Goal: Task Accomplishment & Management: Complete application form

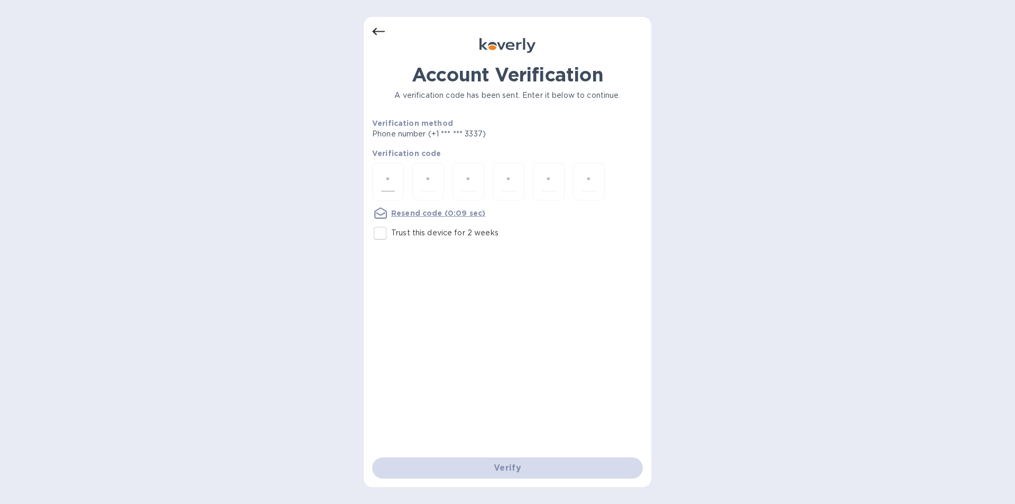
click at [398, 186] on div at bounding box center [388, 182] width 32 height 38
click at [392, 177] on input "number" at bounding box center [388, 182] width 14 height 20
click at [394, 176] on input "number" at bounding box center [388, 182] width 14 height 20
drag, startPoint x: 396, startPoint y: 184, endPoint x: 323, endPoint y: 180, distance: 72.5
click at [323, 180] on div "Account Verification A verification code has been sent. Enter it below to conti…" at bounding box center [507, 252] width 1015 height 504
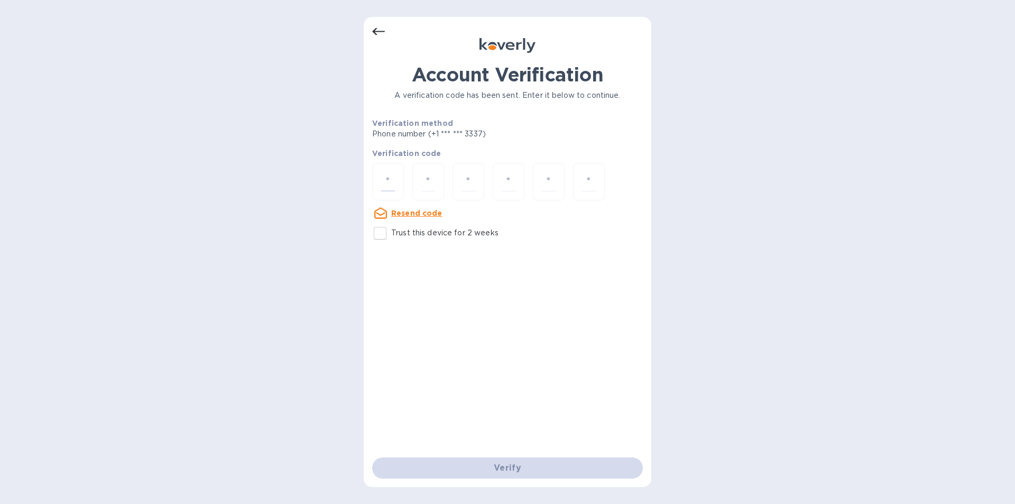
type input "9"
type input "3"
type input "0"
type input "8"
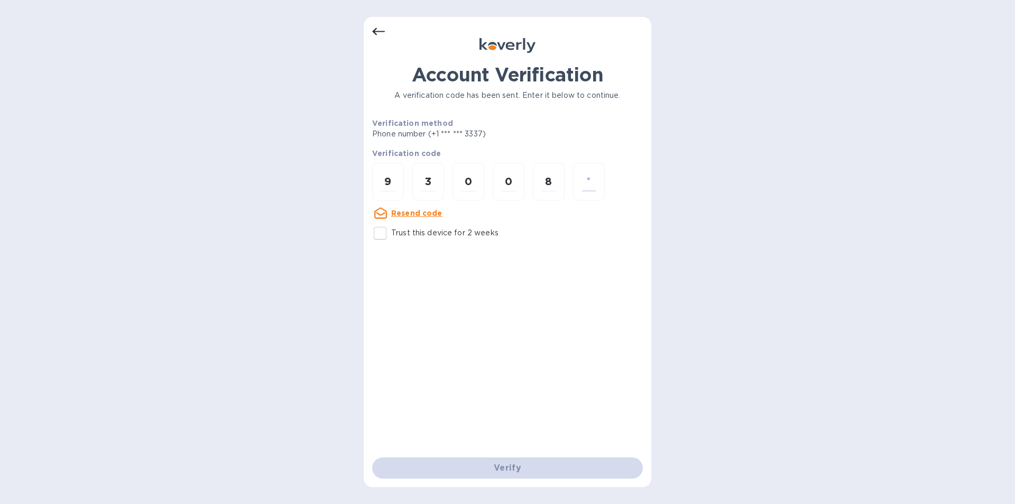
type input "2"
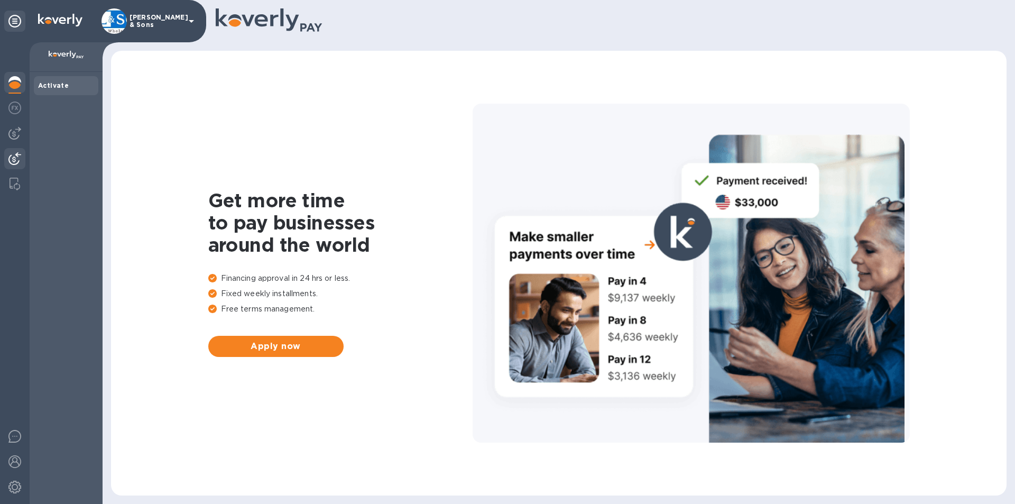
click at [16, 159] on img at bounding box center [14, 158] width 13 height 13
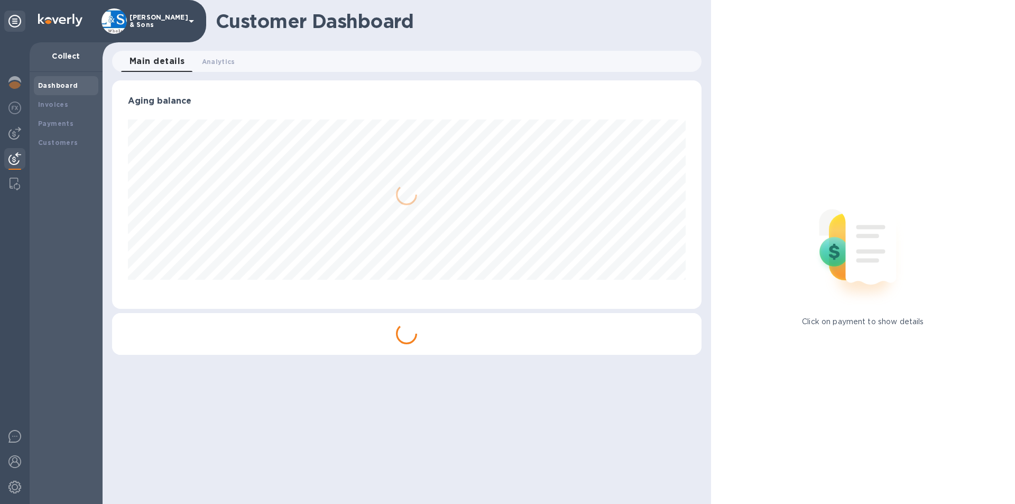
scroll to position [228, 589]
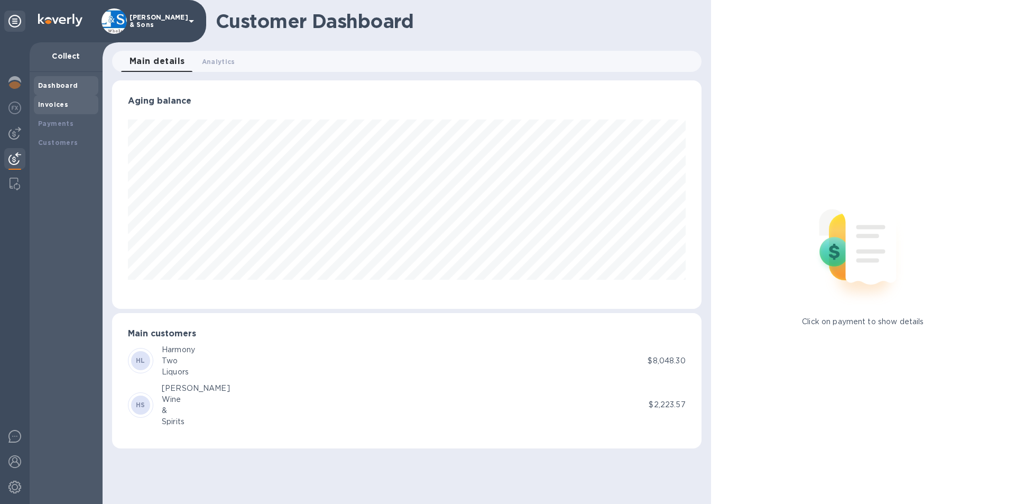
click at [64, 107] on b "Invoices" at bounding box center [53, 104] width 30 height 8
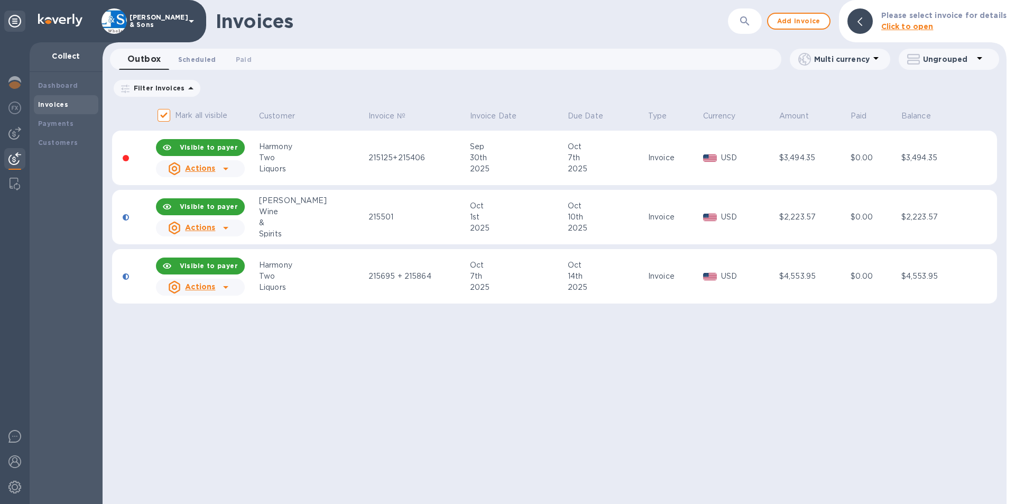
click at [190, 62] on span "Scheduled 0" at bounding box center [197, 59] width 38 height 11
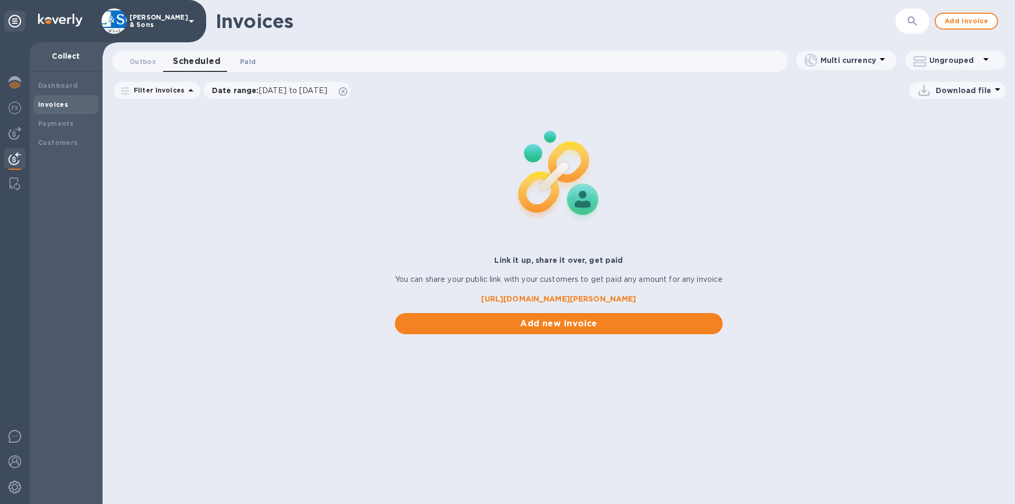
click at [246, 60] on span "Paid 0" at bounding box center [248, 61] width 16 height 11
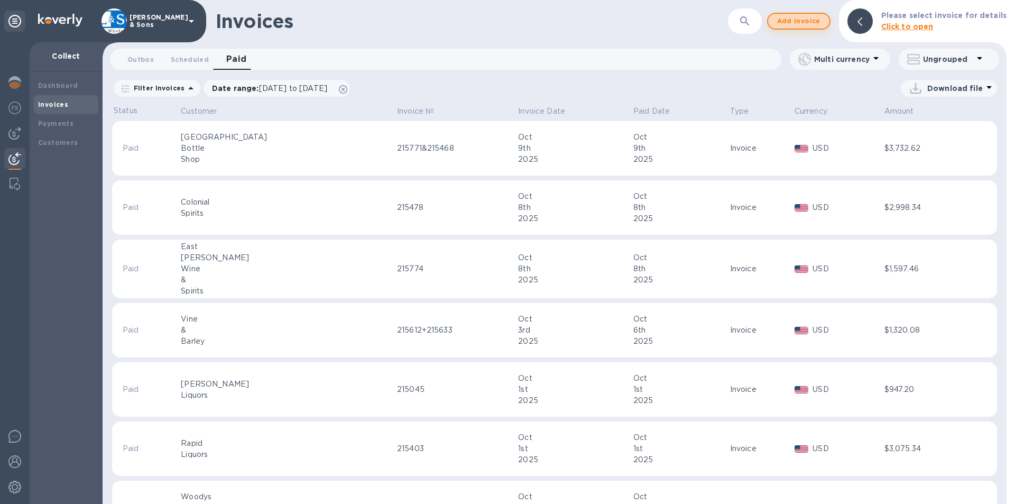
click at [811, 18] on span "Add invoice" at bounding box center [798, 21] width 44 height 13
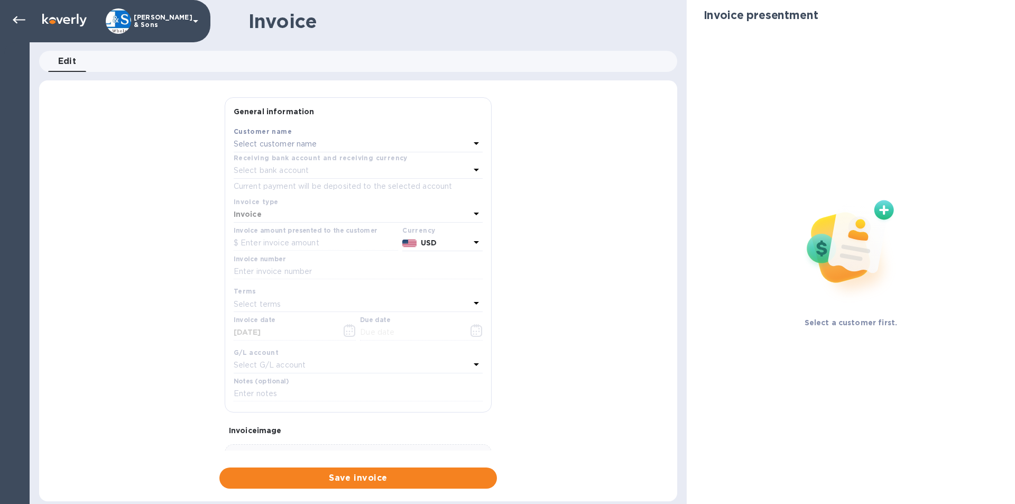
click at [333, 144] on div "Select customer name" at bounding box center [352, 144] width 236 height 15
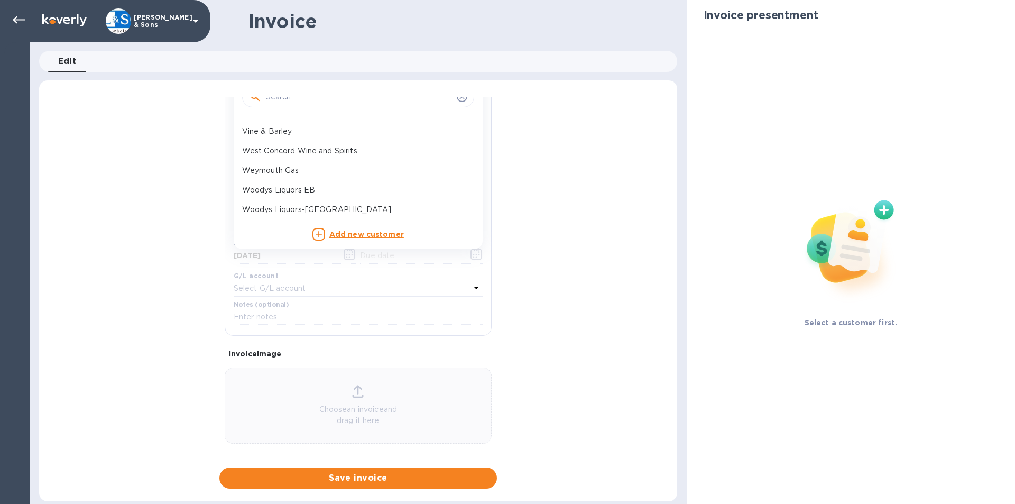
scroll to position [82, 0]
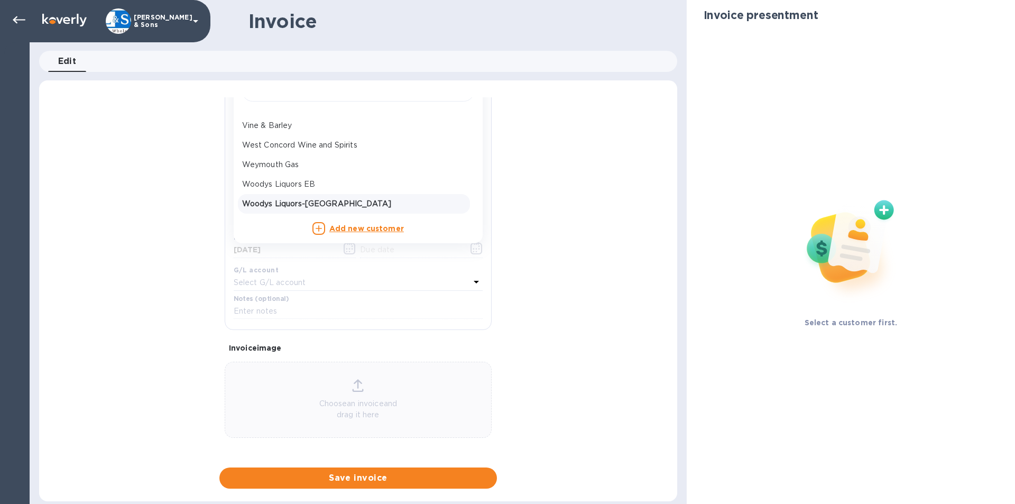
click at [334, 203] on p "Woodys Liquors-[GEOGRAPHIC_DATA]" at bounding box center [354, 203] width 224 height 11
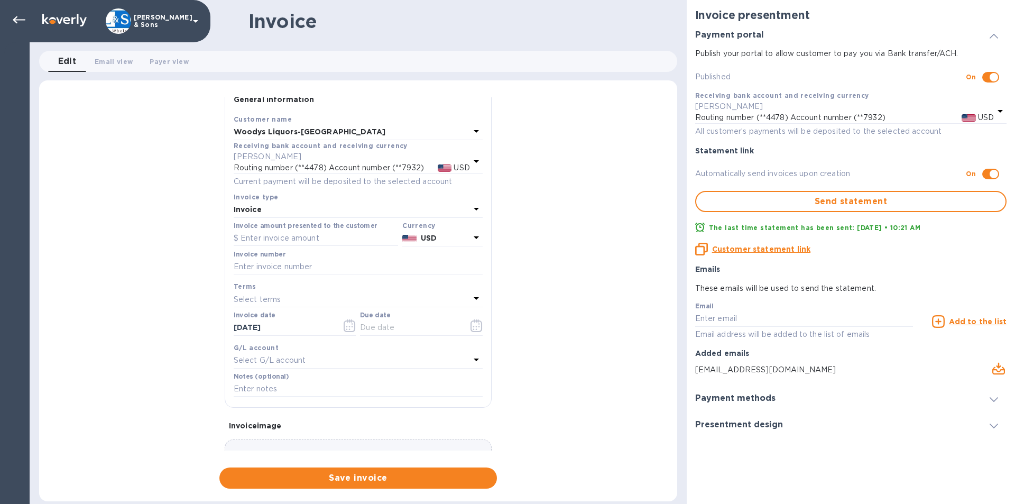
scroll to position [0, 0]
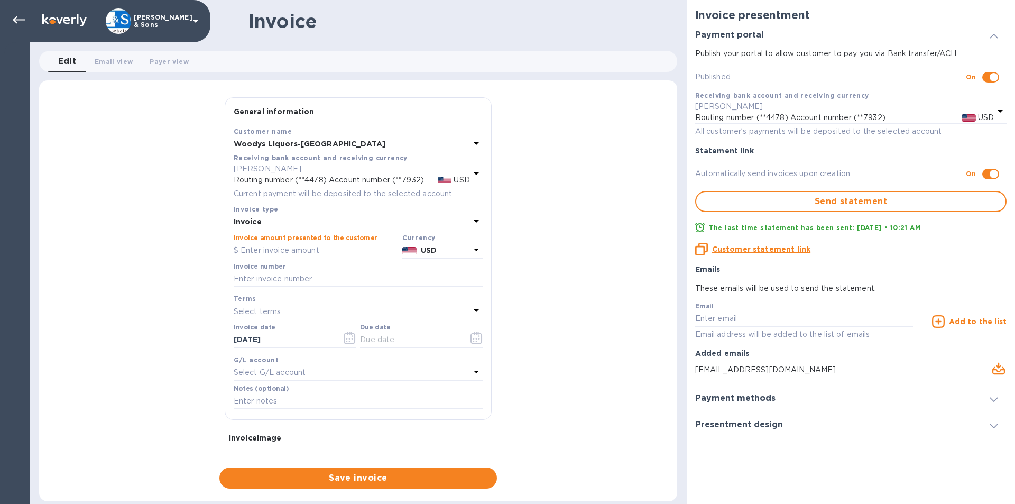
click at [318, 248] on input "text" at bounding box center [316, 251] width 164 height 16
type input "2,227.36"
click at [318, 277] on input "text" at bounding box center [358, 279] width 249 height 16
type input "215781"
click at [317, 334] on input "[DATE]" at bounding box center [284, 340] width 100 height 16
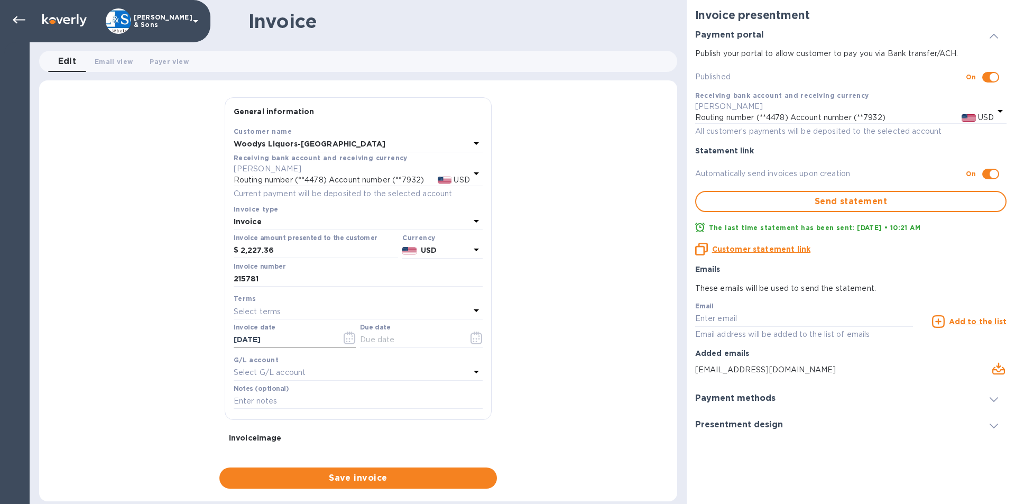
click at [349, 340] on icon "button" at bounding box center [349, 337] width 12 height 13
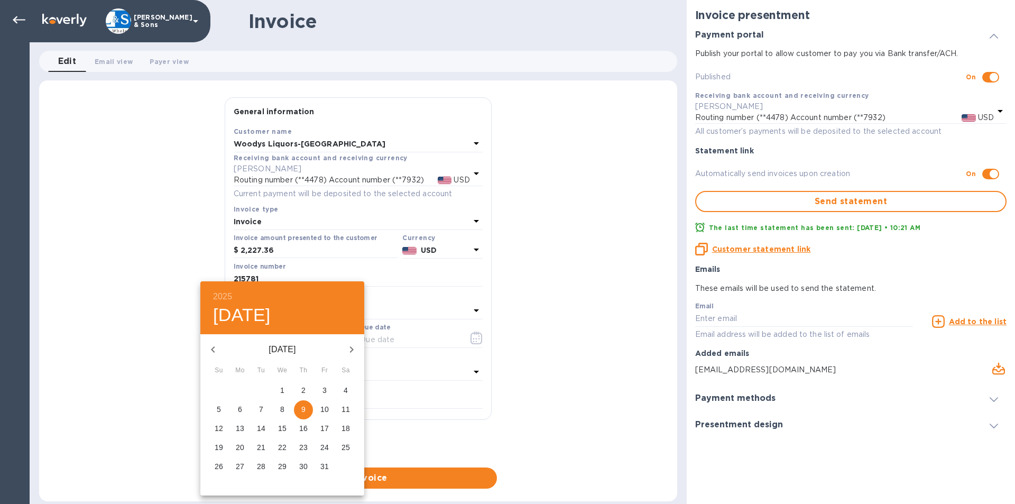
click at [281, 408] on p "8" at bounding box center [282, 409] width 4 height 11
type input "[DATE]"
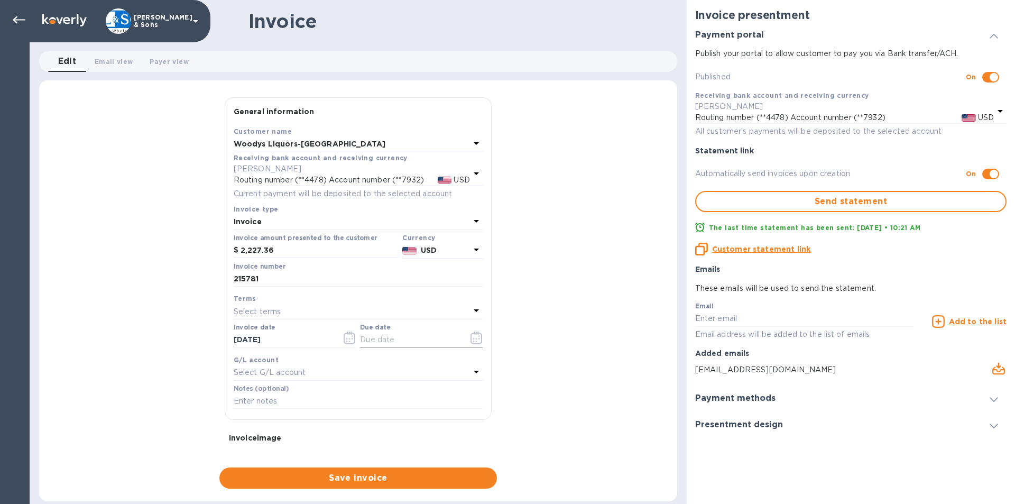
click at [475, 338] on icon "button" at bounding box center [476, 339] width 2 height 2
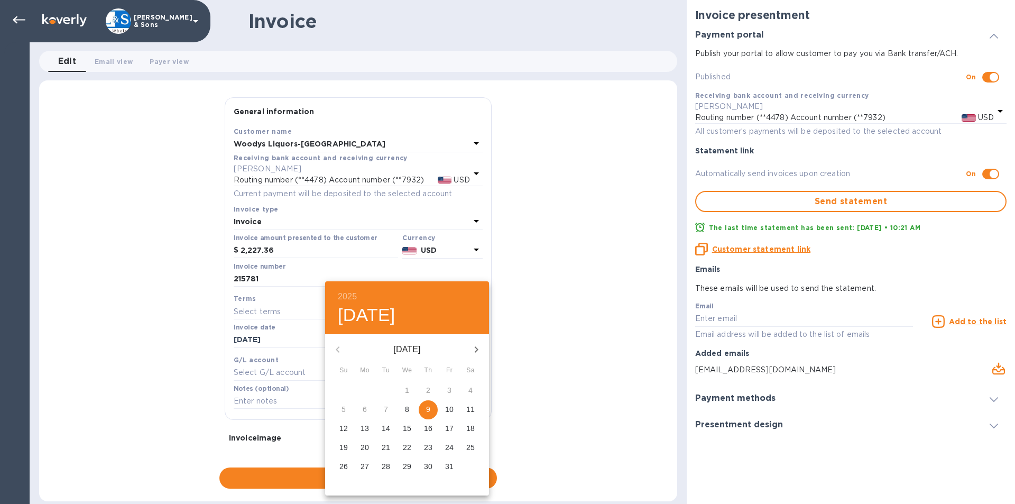
click at [446, 425] on p "17" at bounding box center [449, 428] width 8 height 11
type input "[DATE]"
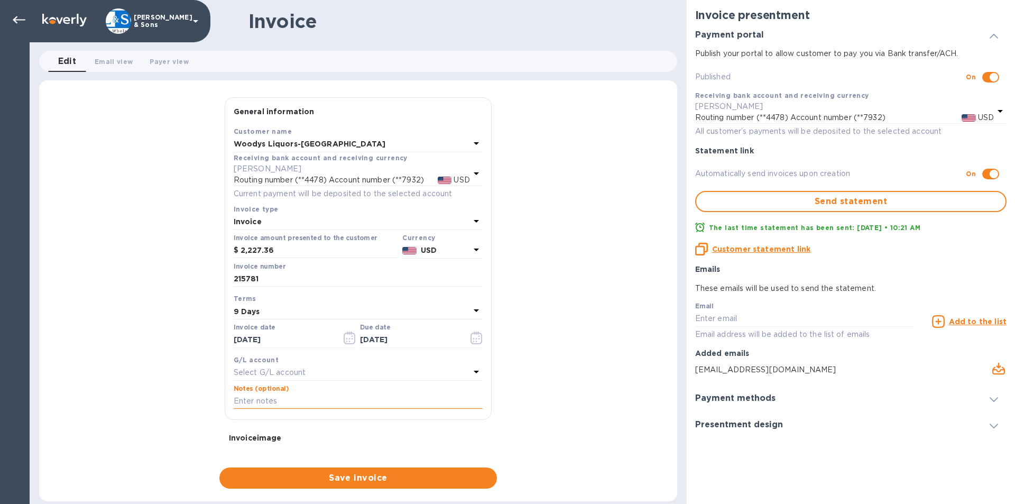
click at [294, 396] on input "text" at bounding box center [358, 401] width 249 height 16
type input "Thank You"
click at [182, 393] on div "General information Save Customer name Woodys Liquors-Somerville Receiving bank…" at bounding box center [358, 292] width 638 height 391
click at [349, 479] on span "Save invoice" at bounding box center [358, 477] width 261 height 13
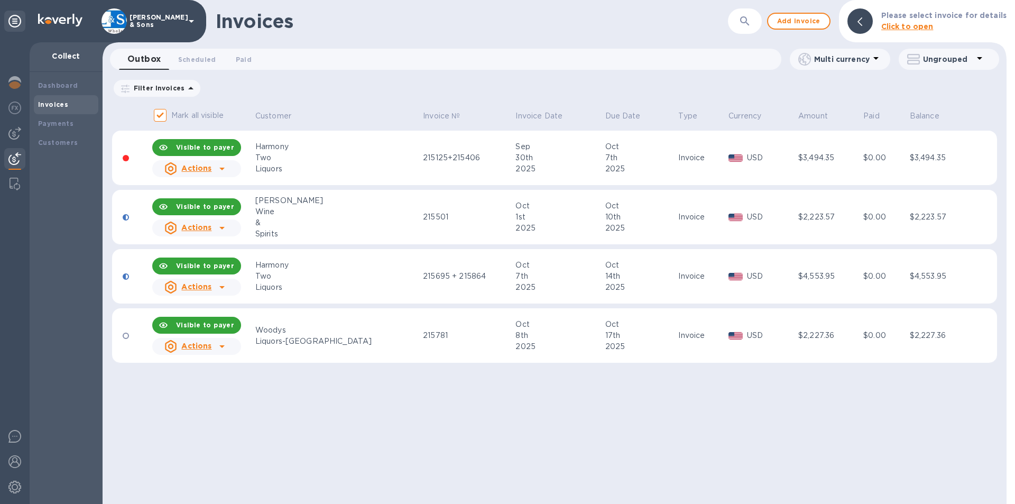
click at [225, 349] on icon at bounding box center [222, 346] width 13 height 13
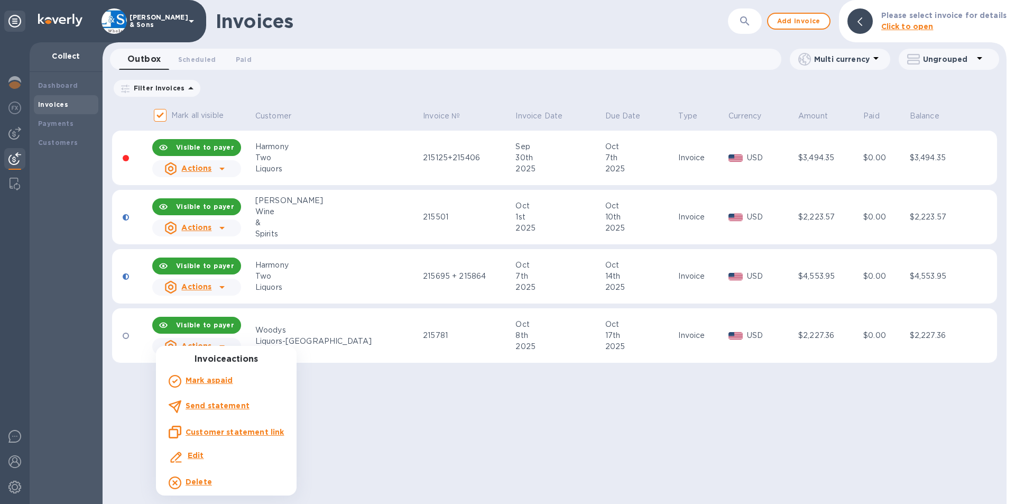
click at [223, 404] on b "Send statement" at bounding box center [217, 405] width 64 height 8
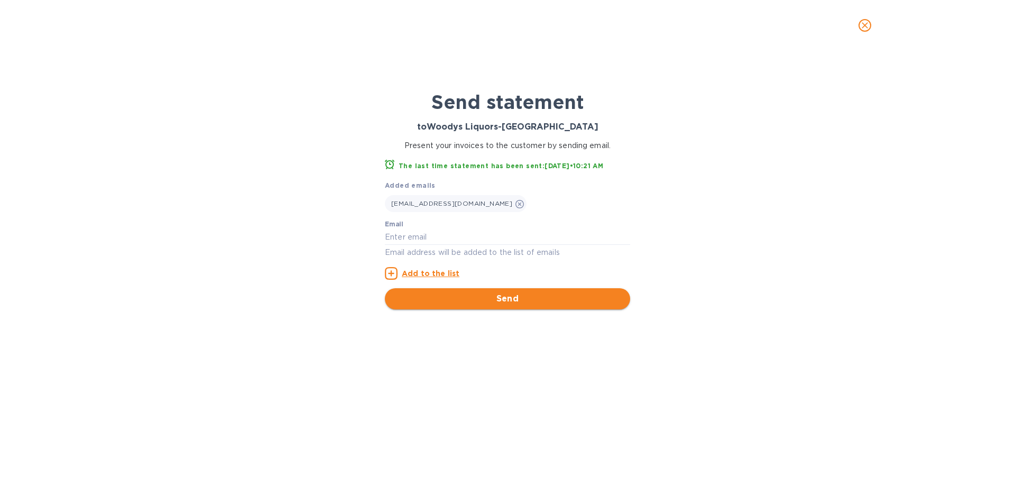
click at [436, 302] on span "Send" at bounding box center [507, 298] width 228 height 13
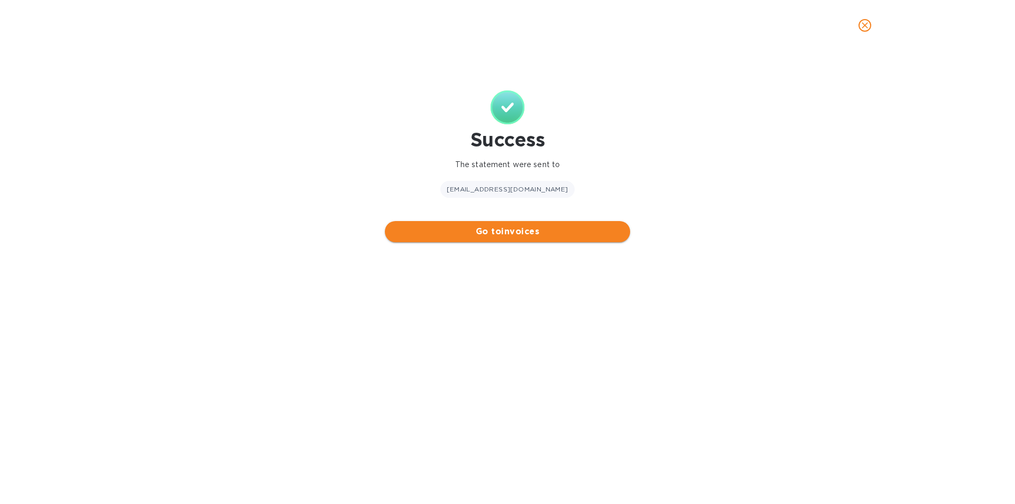
click at [432, 229] on span "Go to invoices" at bounding box center [507, 231] width 228 height 13
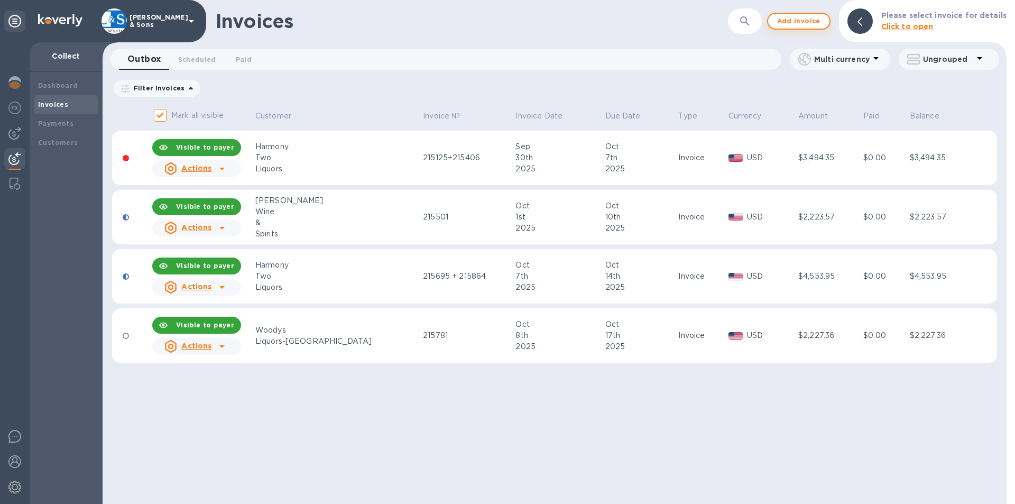
click at [793, 22] on span "Add invoice" at bounding box center [798, 21] width 44 height 13
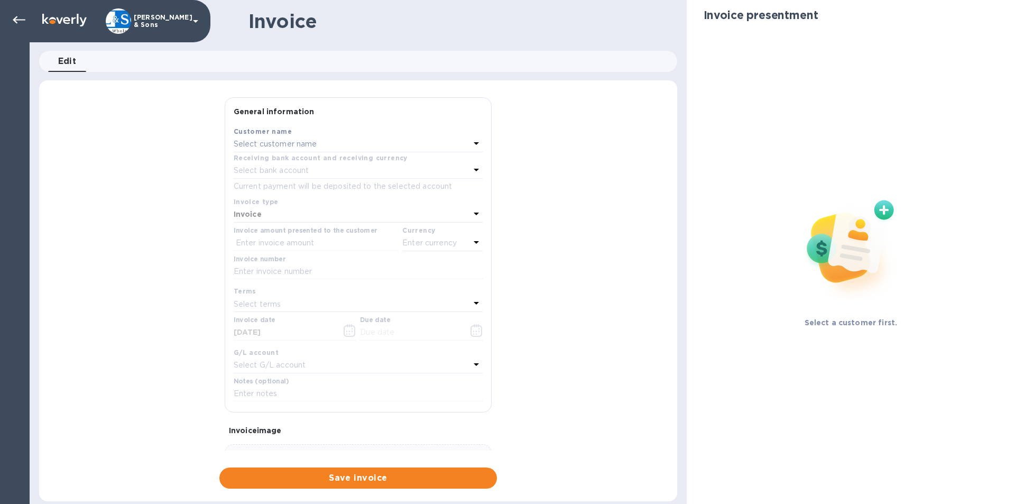
click at [267, 142] on p "Select customer name" at bounding box center [275, 143] width 83 height 11
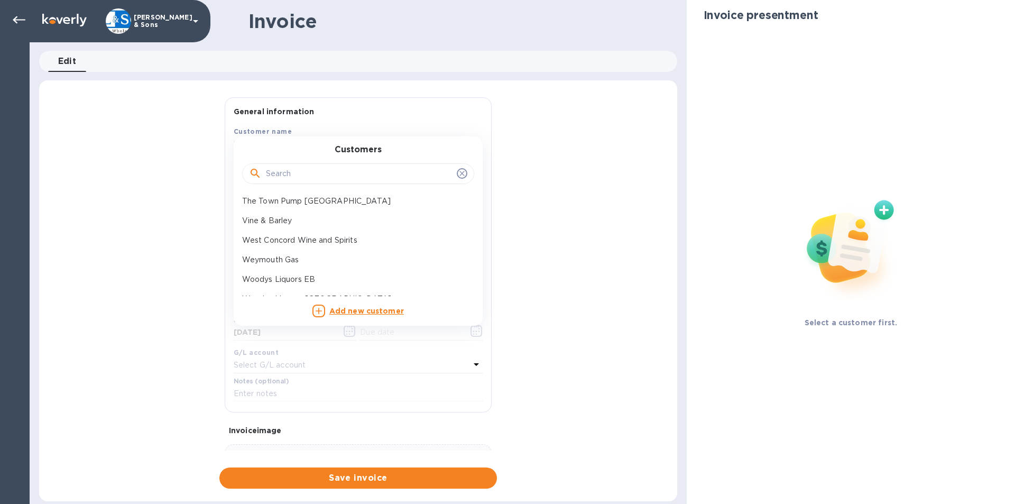
scroll to position [505, 0]
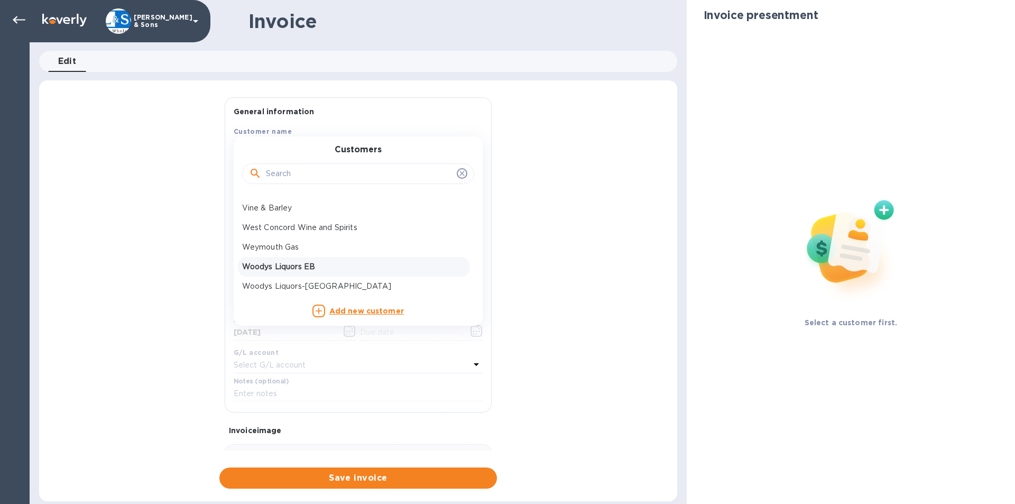
click at [285, 263] on p "Woodys Liquors EB" at bounding box center [354, 266] width 224 height 11
type input "[DATE]"
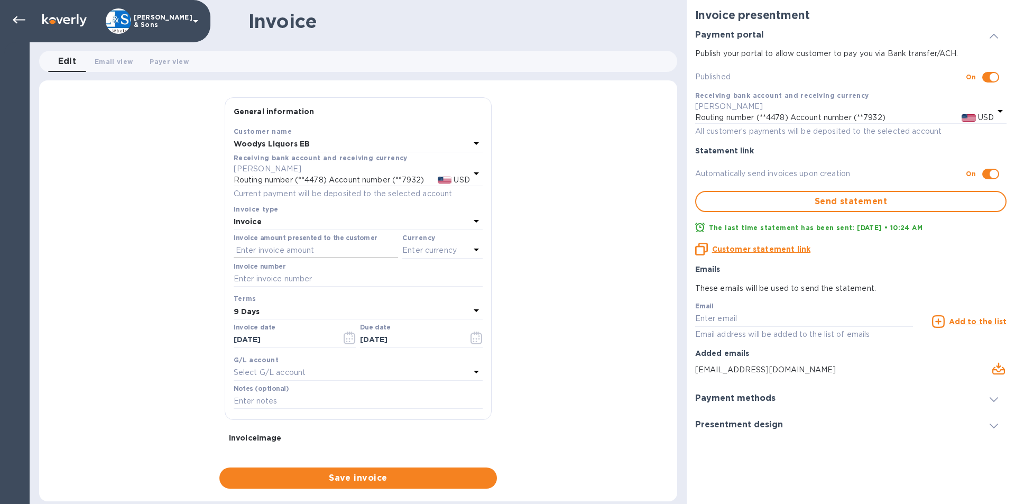
click at [278, 252] on input "text" at bounding box center [316, 251] width 164 height 16
click at [236, 252] on input "3,275.09" at bounding box center [317, 251] width 162 height 16
type input "3,275.09"
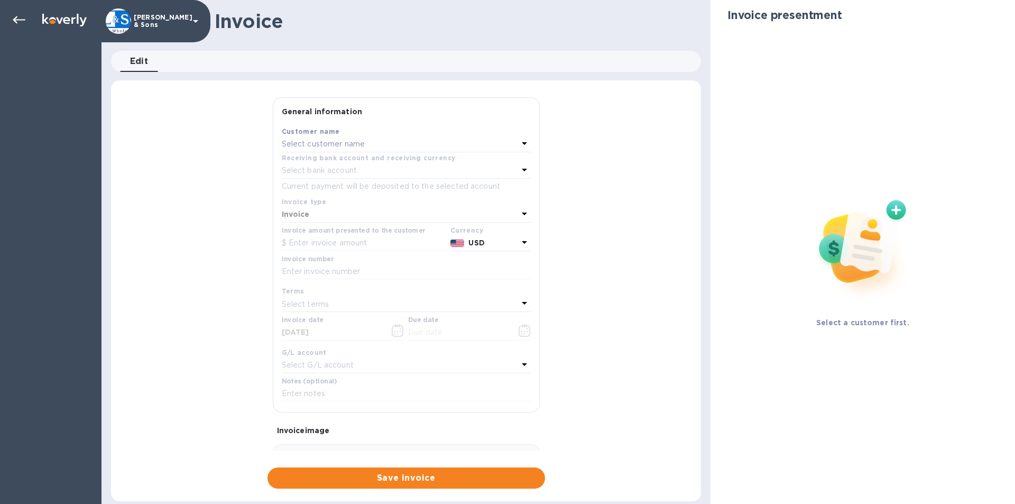
click at [312, 142] on p "Select customer name" at bounding box center [323, 143] width 83 height 11
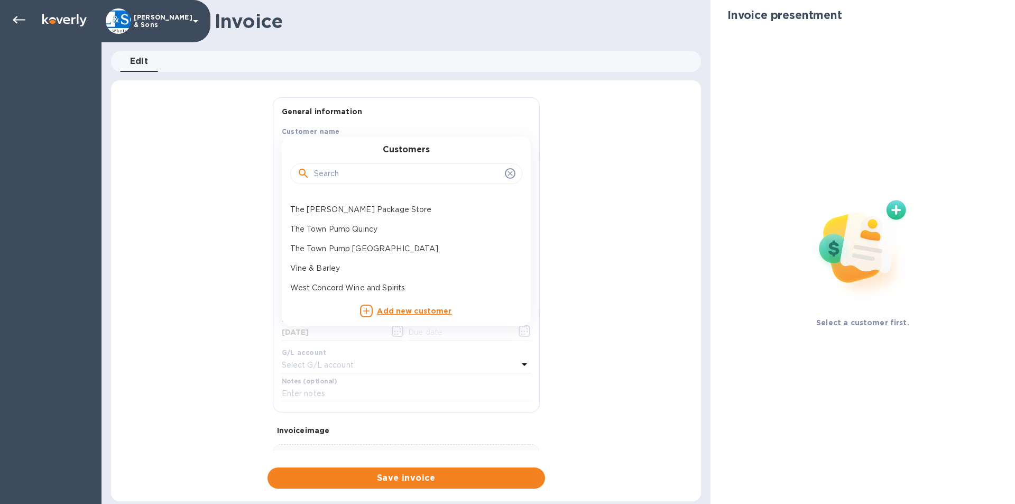
scroll to position [505, 0]
click at [359, 262] on p "Woodys Liquors EB" at bounding box center [402, 266] width 224 height 11
type input "[DATE]"
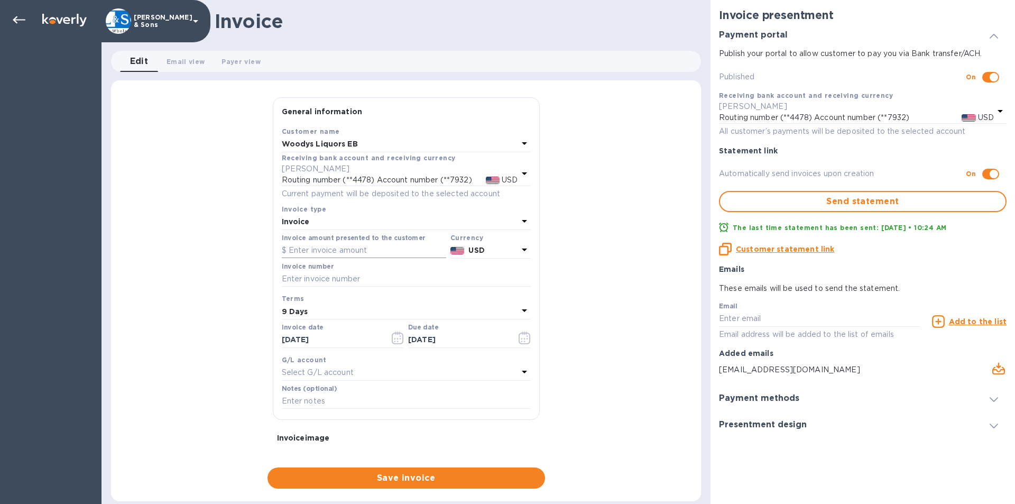
click at [332, 247] on input "text" at bounding box center [364, 251] width 164 height 16
type input "2"
type input "3,275.09"
click at [294, 280] on input "text" at bounding box center [406, 279] width 249 height 16
type input "215783"
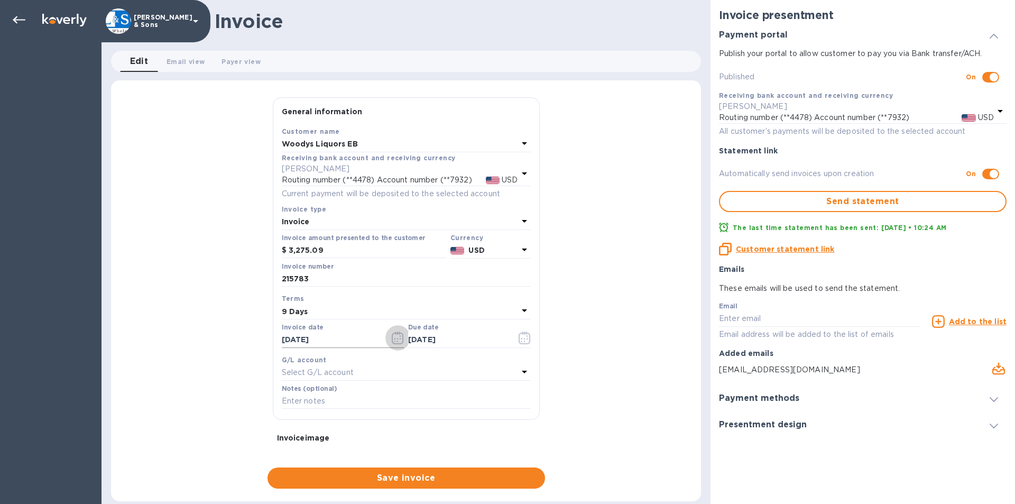
click at [392, 335] on icon "button" at bounding box center [398, 337] width 12 height 13
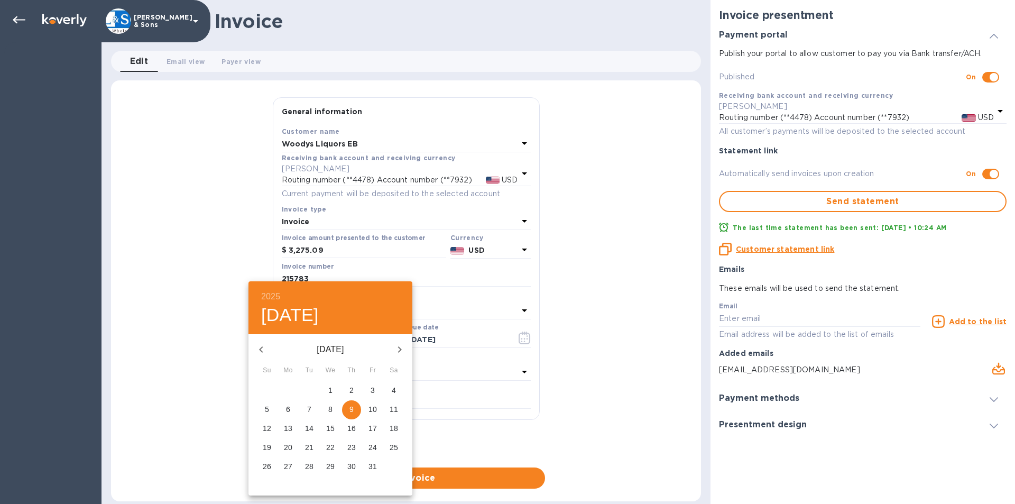
click at [331, 409] on p "8" at bounding box center [330, 409] width 4 height 11
type input "[DATE]"
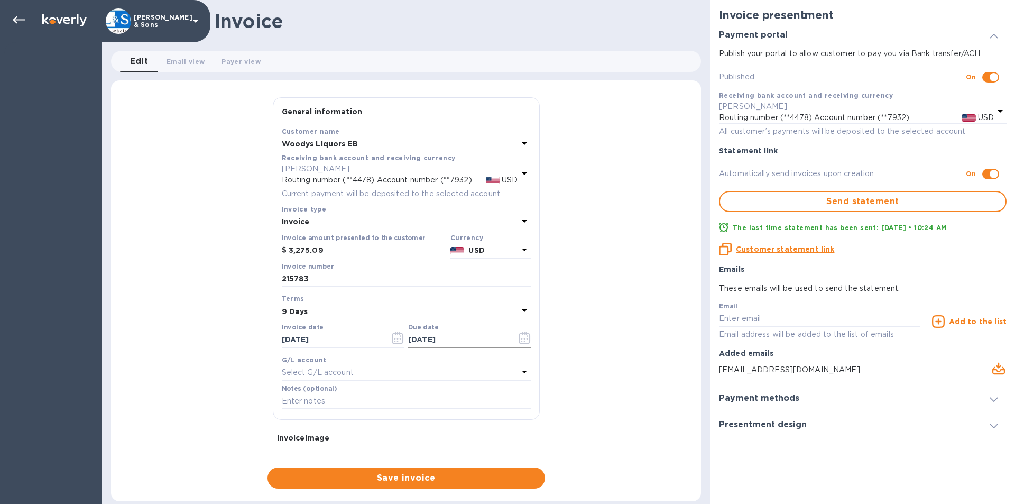
click at [521, 340] on icon "button" at bounding box center [524, 337] width 12 height 13
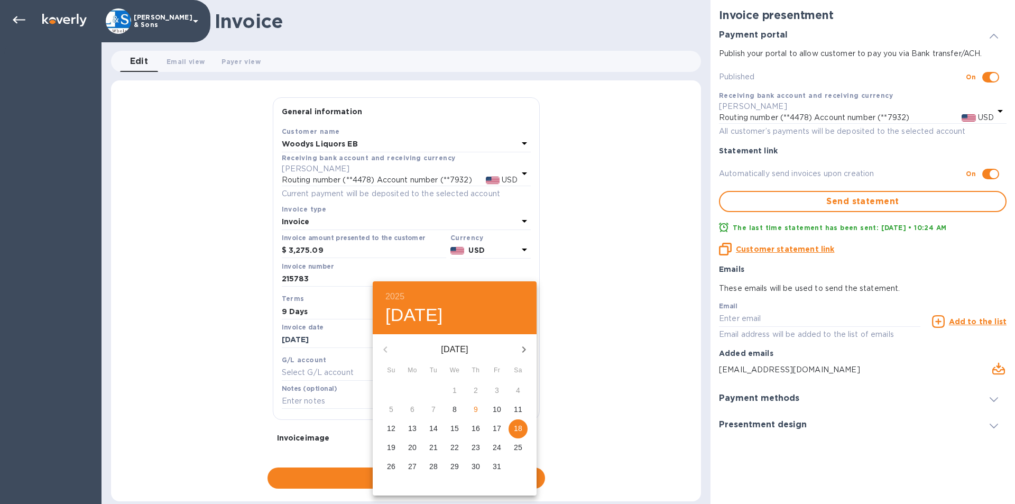
click at [495, 430] on p "17" at bounding box center [496, 428] width 8 height 11
type input "[DATE]"
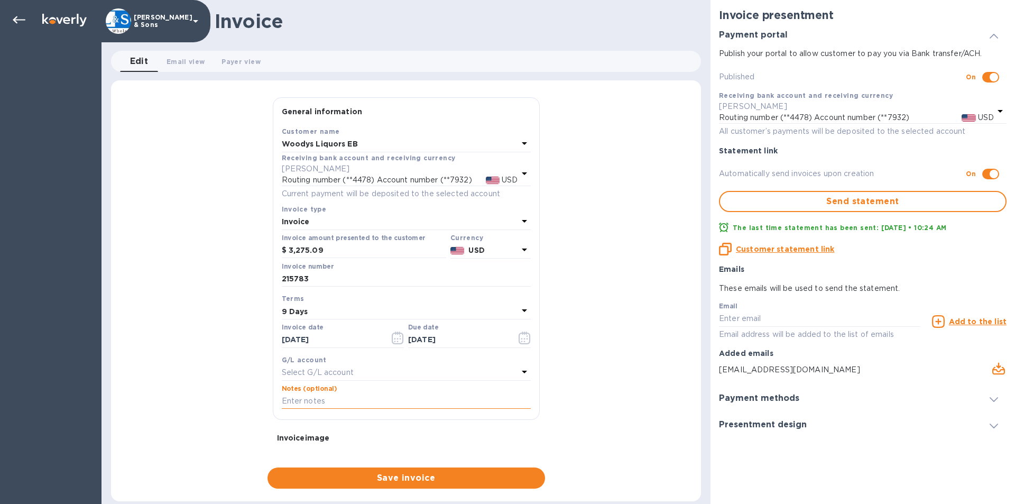
click at [342, 405] on input "text" at bounding box center [406, 401] width 249 height 16
type input "Thank You"
click at [251, 394] on div "General information Save Customer name Woodys Liquors EB Receiving bank account…" at bounding box center [406, 292] width 590 height 391
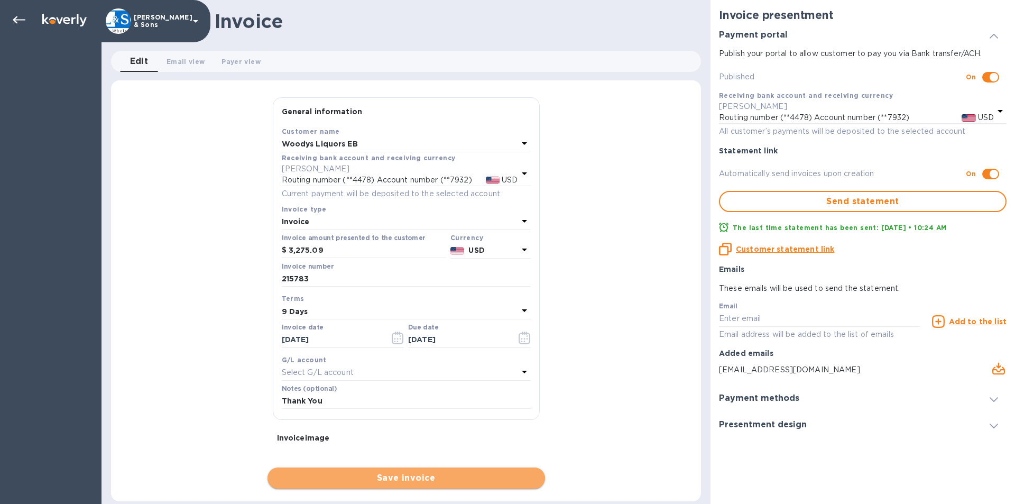
click at [330, 477] on span "Save invoice" at bounding box center [406, 477] width 261 height 13
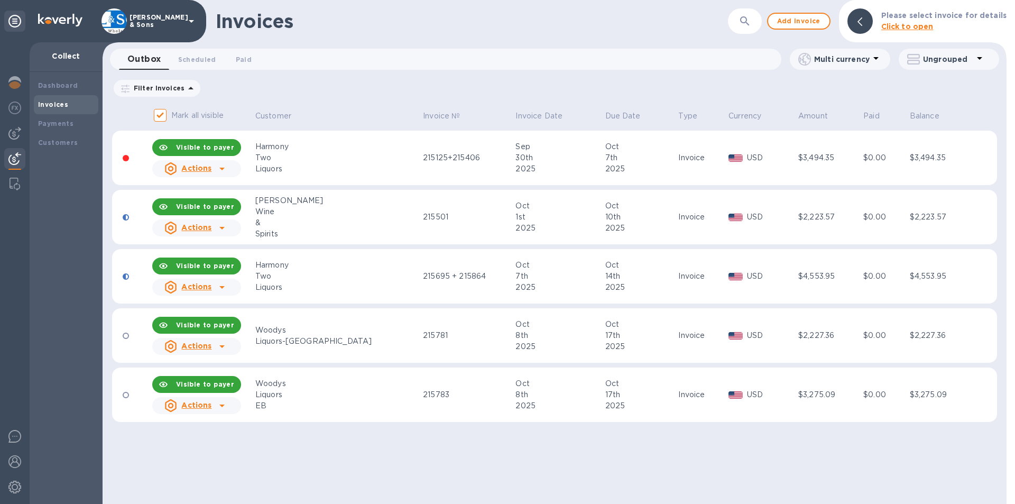
click at [228, 403] on icon at bounding box center [222, 405] width 13 height 13
click at [224, 404] on icon at bounding box center [222, 405] width 13 height 13
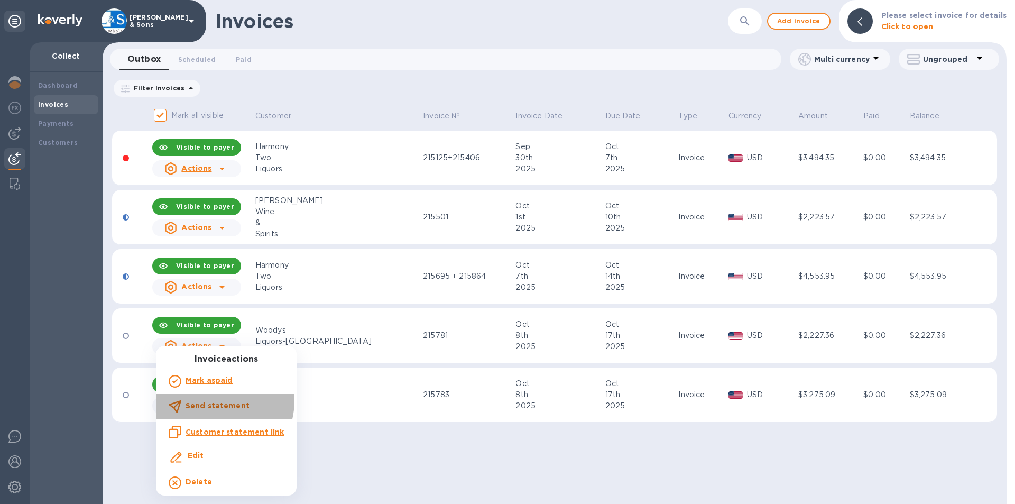
click at [220, 401] on b "Send statement" at bounding box center [217, 405] width 64 height 8
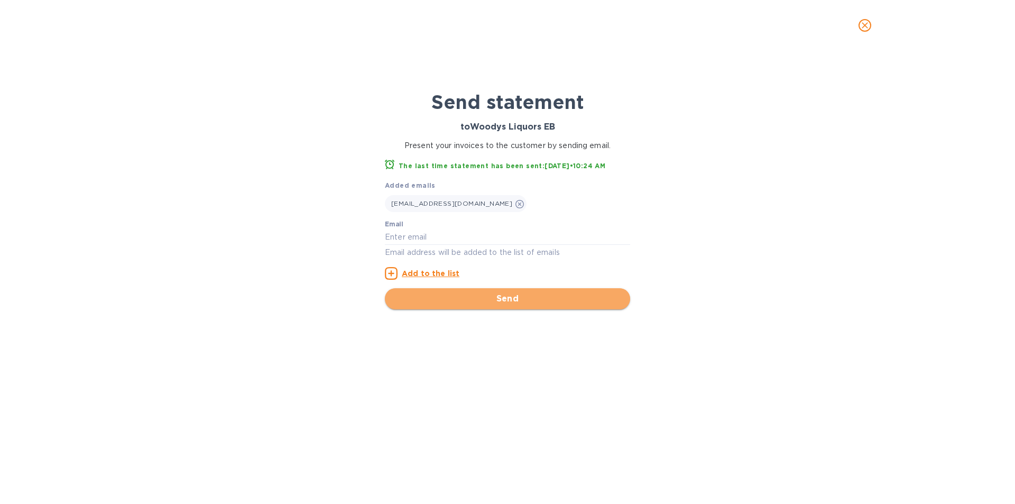
click at [471, 304] on span "Send" at bounding box center [507, 298] width 228 height 13
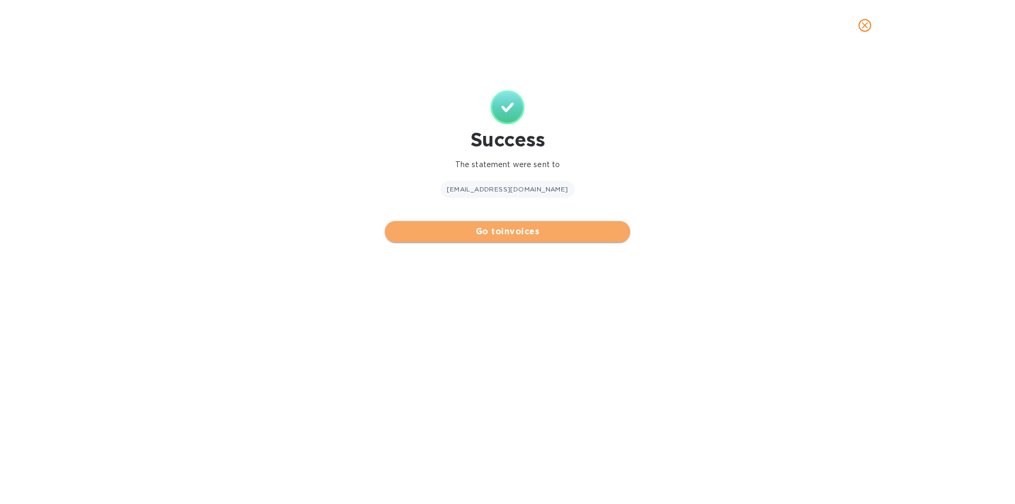
click at [525, 234] on span "Go to invoices" at bounding box center [507, 231] width 228 height 13
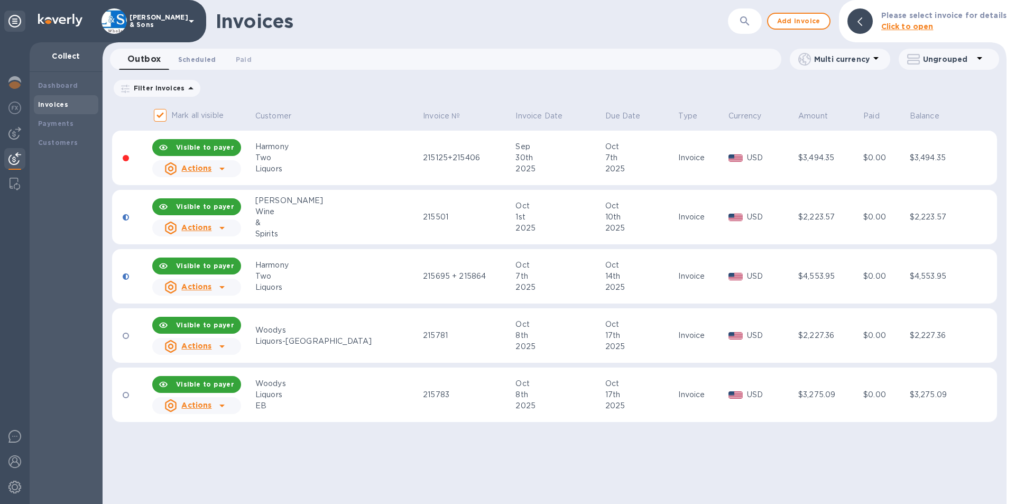
click at [190, 56] on span "Scheduled 0" at bounding box center [197, 59] width 38 height 11
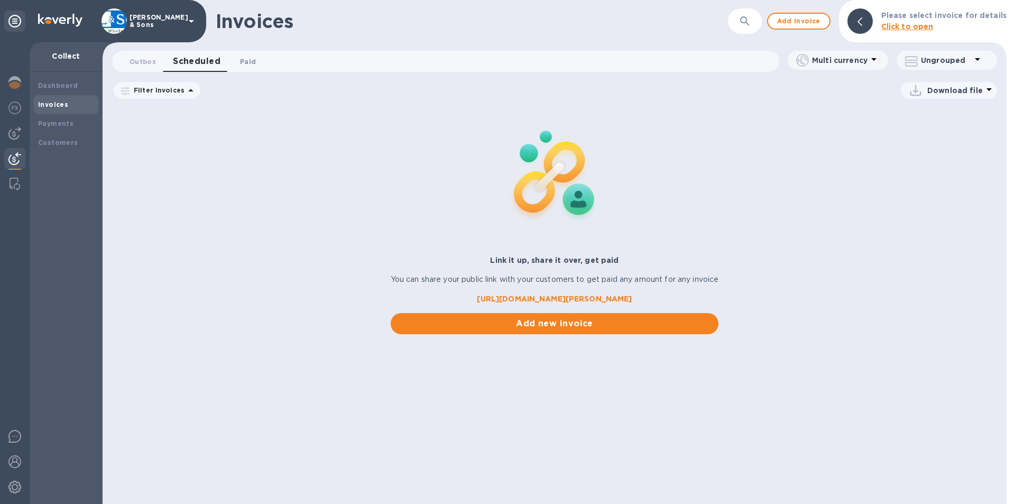
click at [237, 62] on span "Paid 0" at bounding box center [247, 61] width 21 height 11
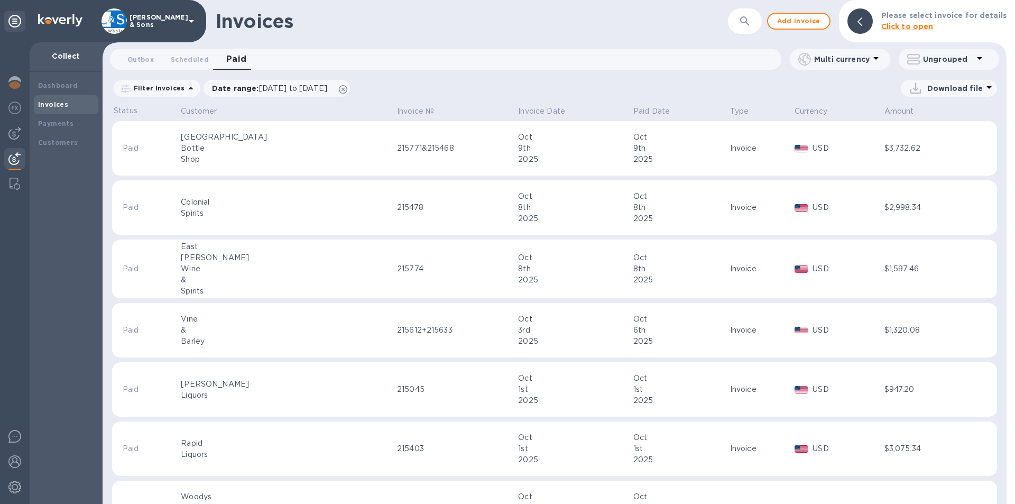
click at [931, 87] on p "Download file" at bounding box center [954, 88] width 55 height 11
click at [931, 87] on div at bounding box center [507, 252] width 1015 height 504
click at [931, 87] on p "Download file" at bounding box center [954, 88] width 55 height 11
click at [929, 119] on li "XLSX file" at bounding box center [949, 114] width 72 height 30
